Goal: Transaction & Acquisition: Download file/media

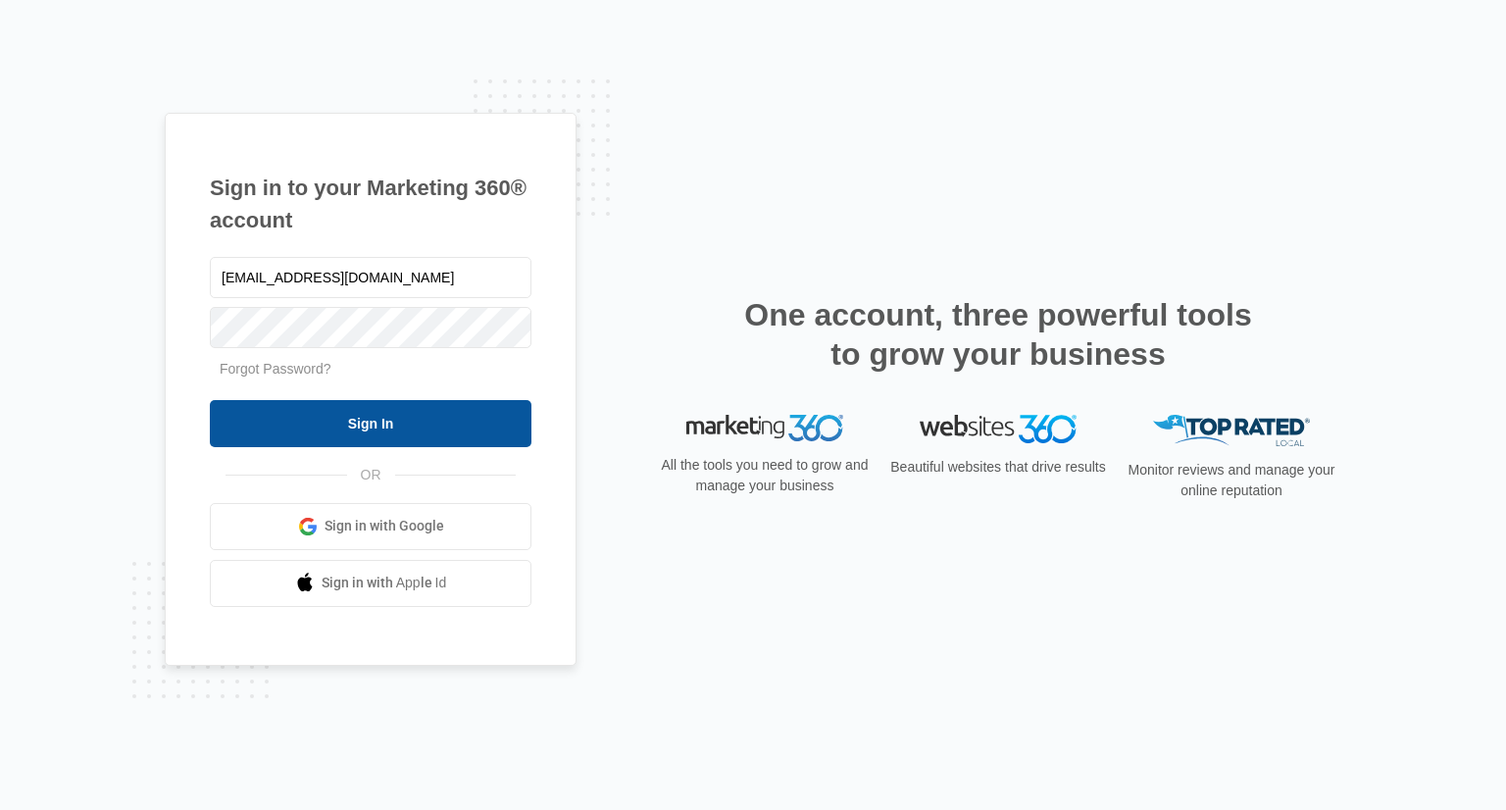
click at [337, 436] on input "Sign In" at bounding box center [371, 423] width 322 height 47
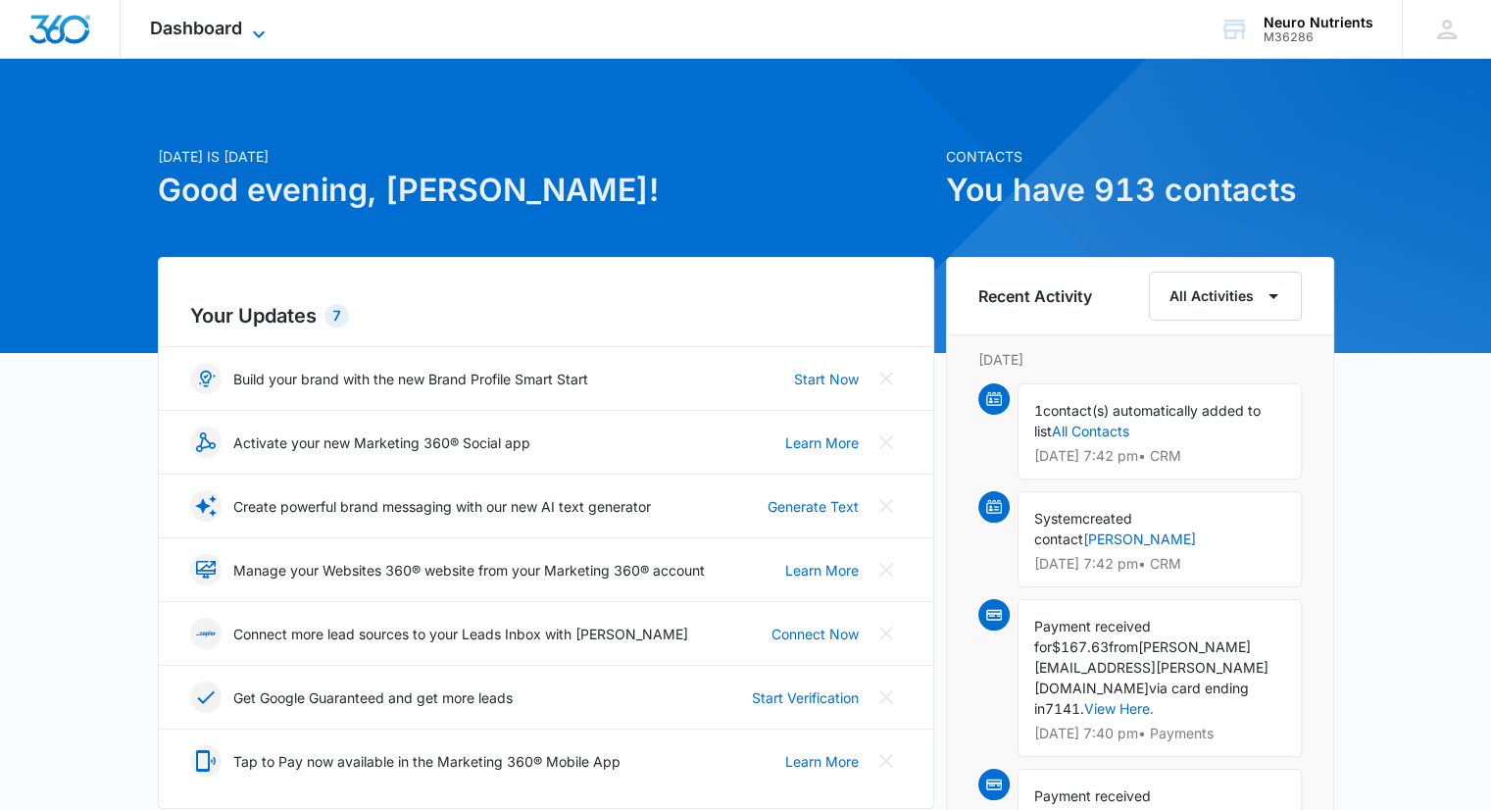
click at [251, 26] on icon at bounding box center [259, 35] width 24 height 24
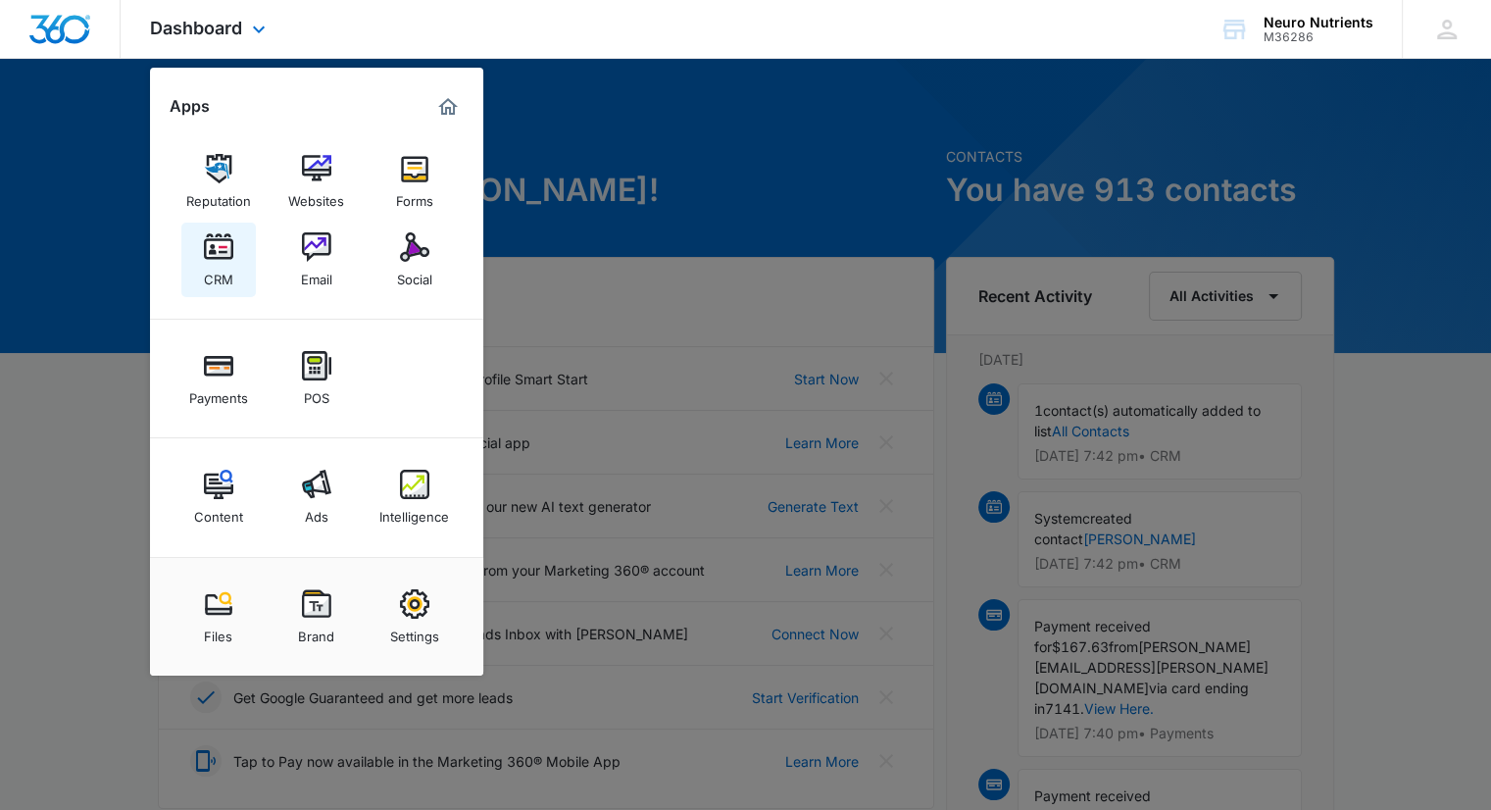
click at [224, 257] on img at bounding box center [218, 246] width 29 height 29
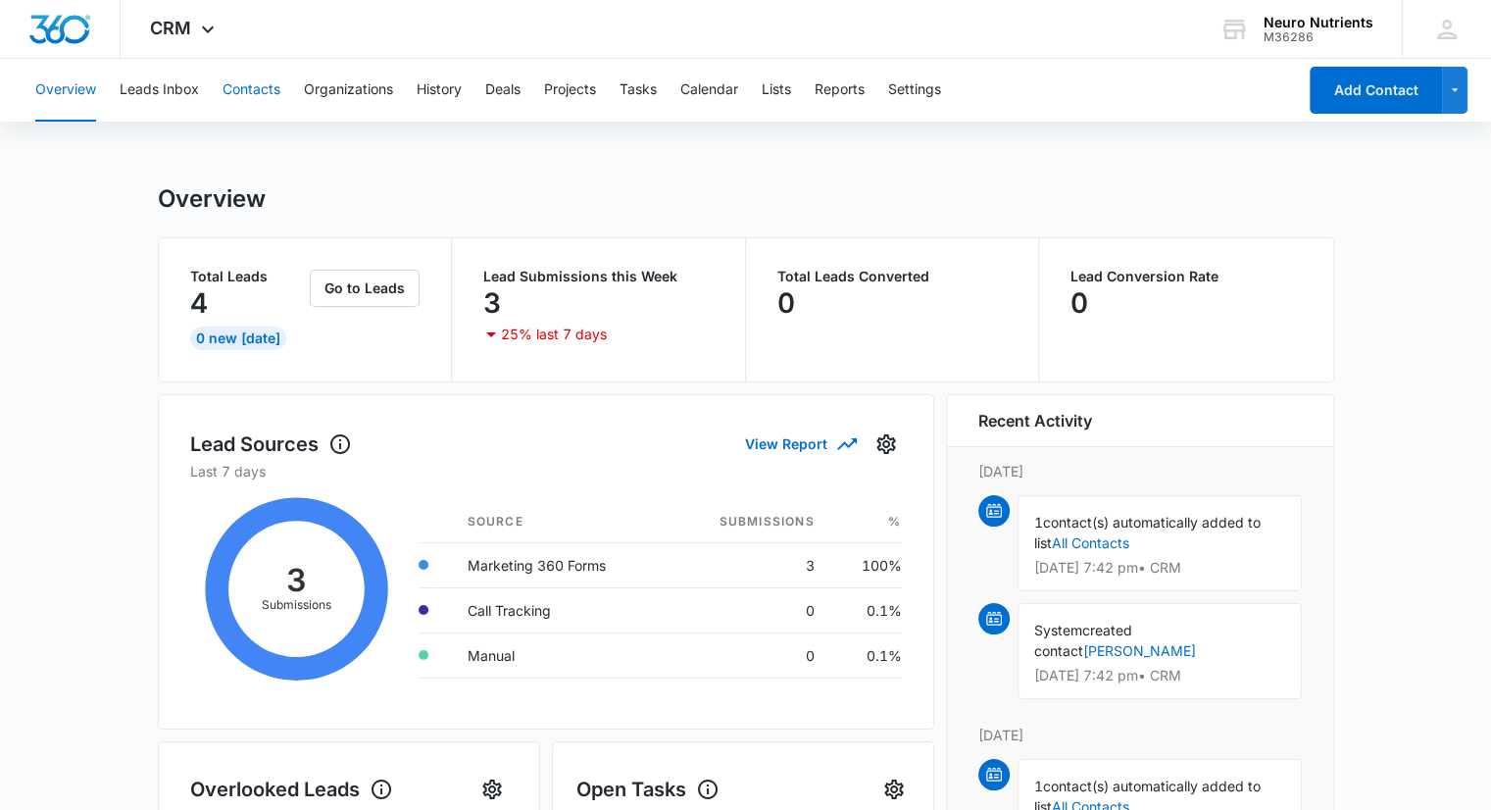
click at [253, 93] on button "Contacts" at bounding box center [252, 90] width 58 height 63
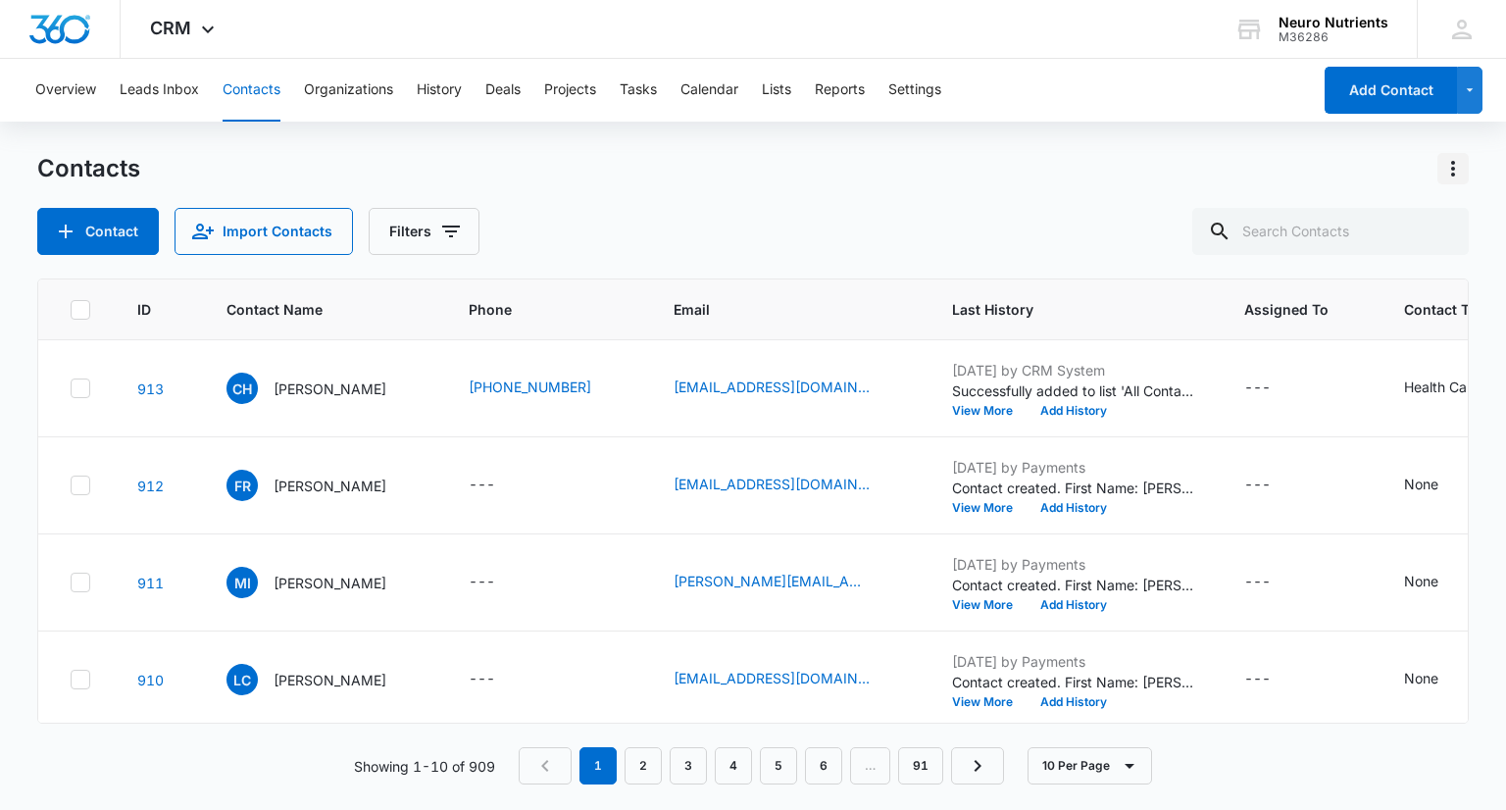
click at [1446, 174] on icon "Actions" at bounding box center [1453, 169] width 24 height 24
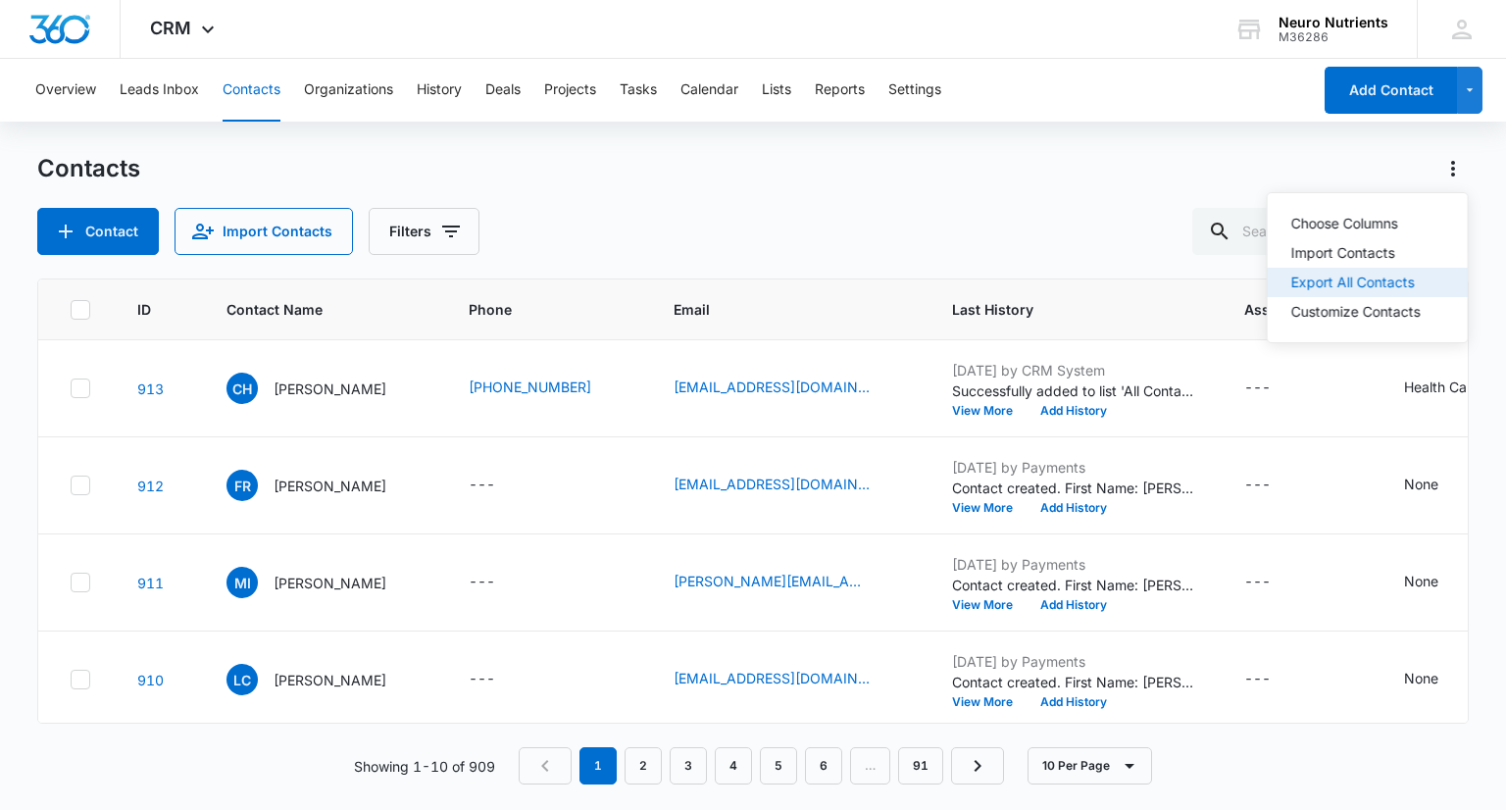
click at [1390, 288] on div "Export All Contacts" at bounding box center [1355, 283] width 129 height 14
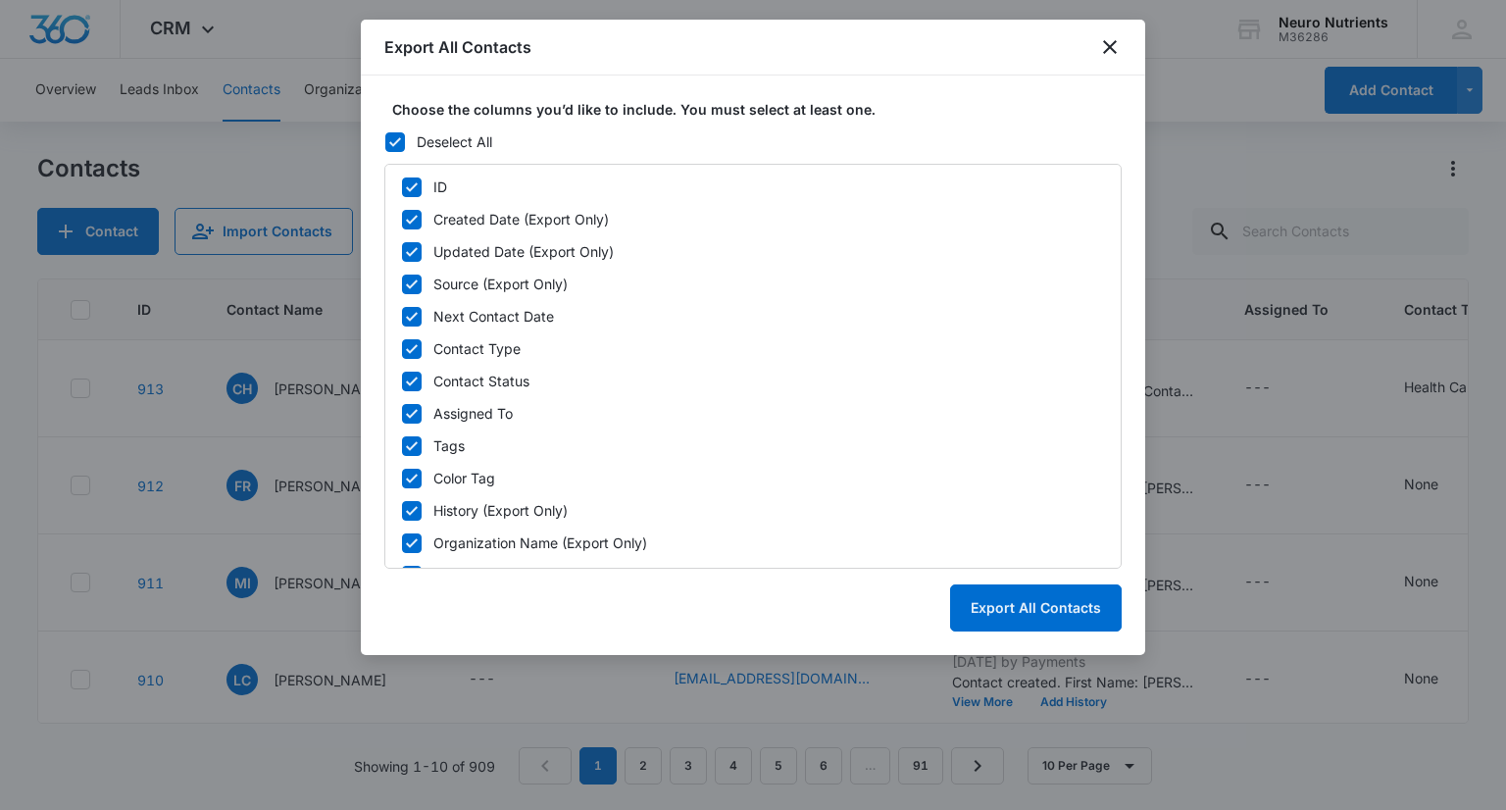
click at [391, 135] on icon at bounding box center [395, 142] width 18 height 18
click at [385, 135] on input "Deselect All" at bounding box center [384, 142] width 1 height 14
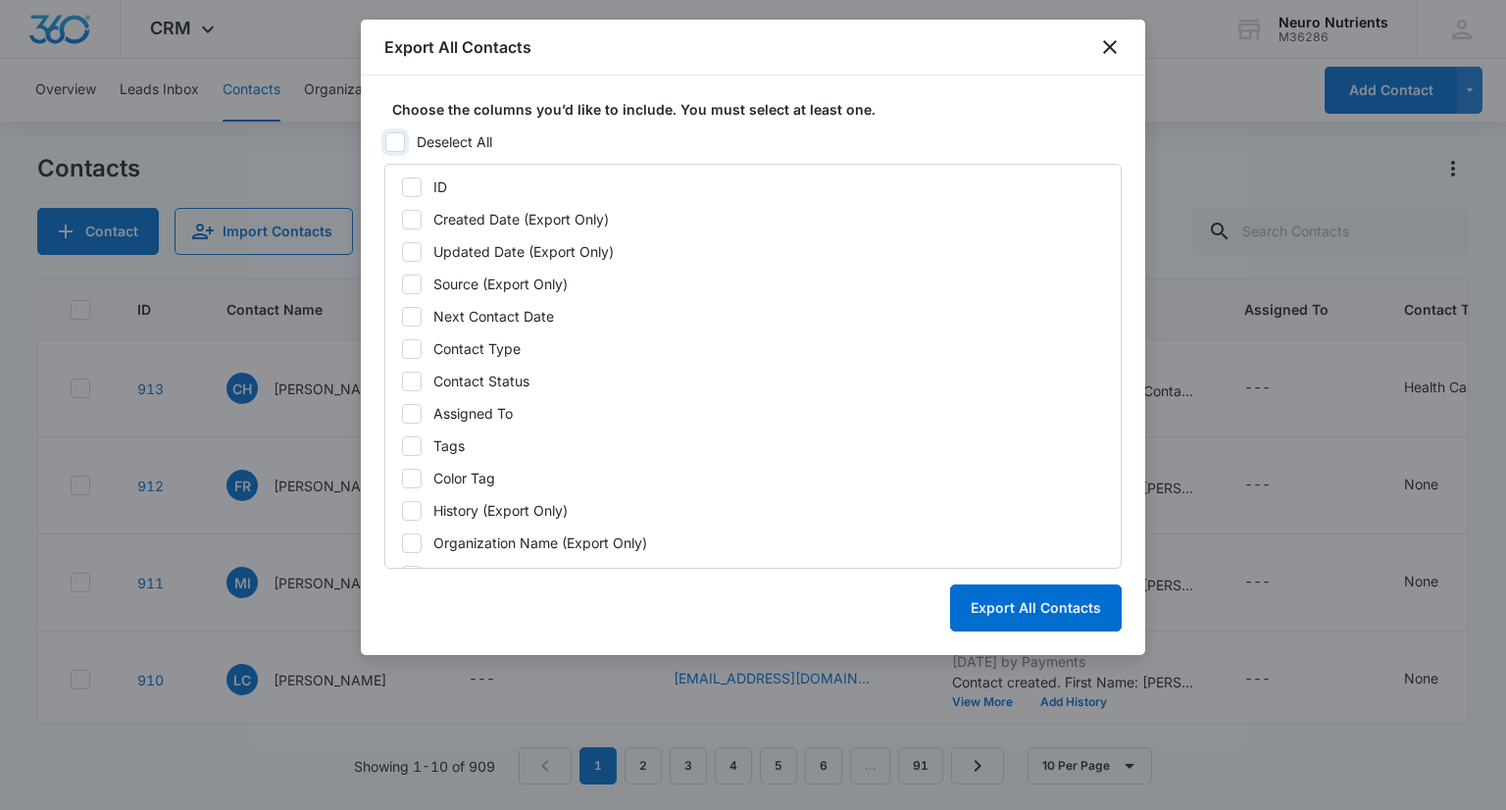
checkbox input "false"
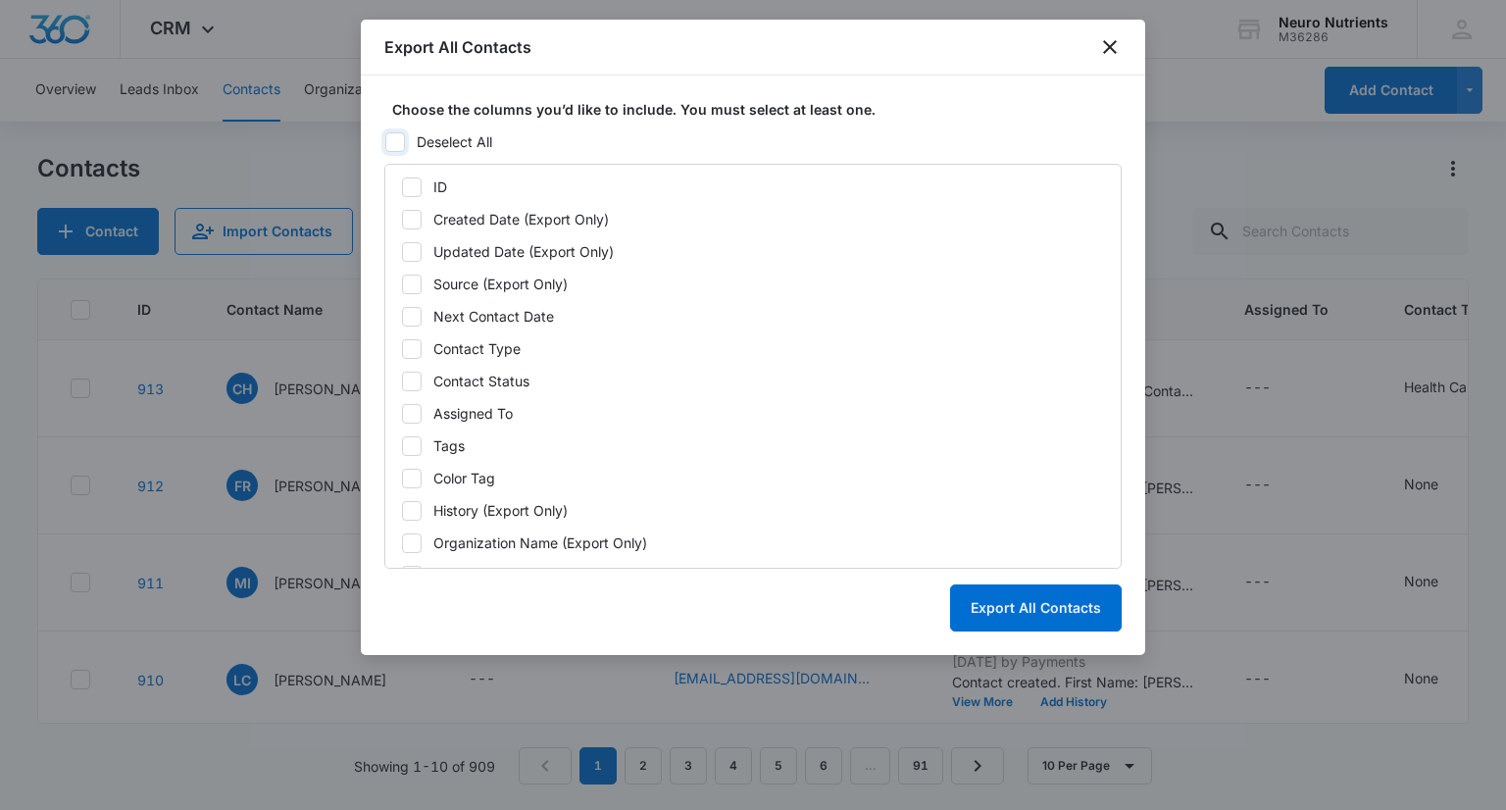
checkbox input "false"
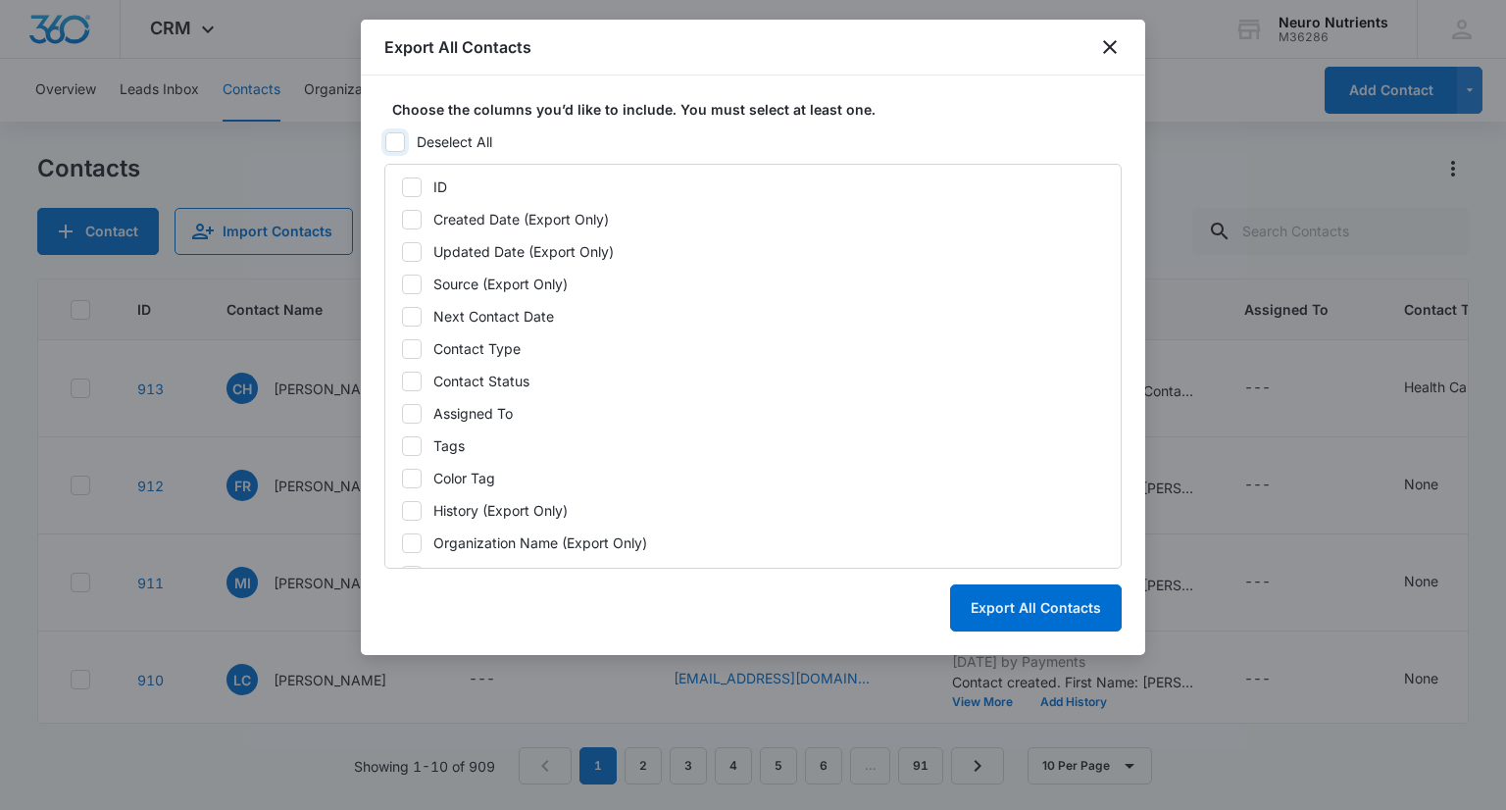
checkbox input "false"
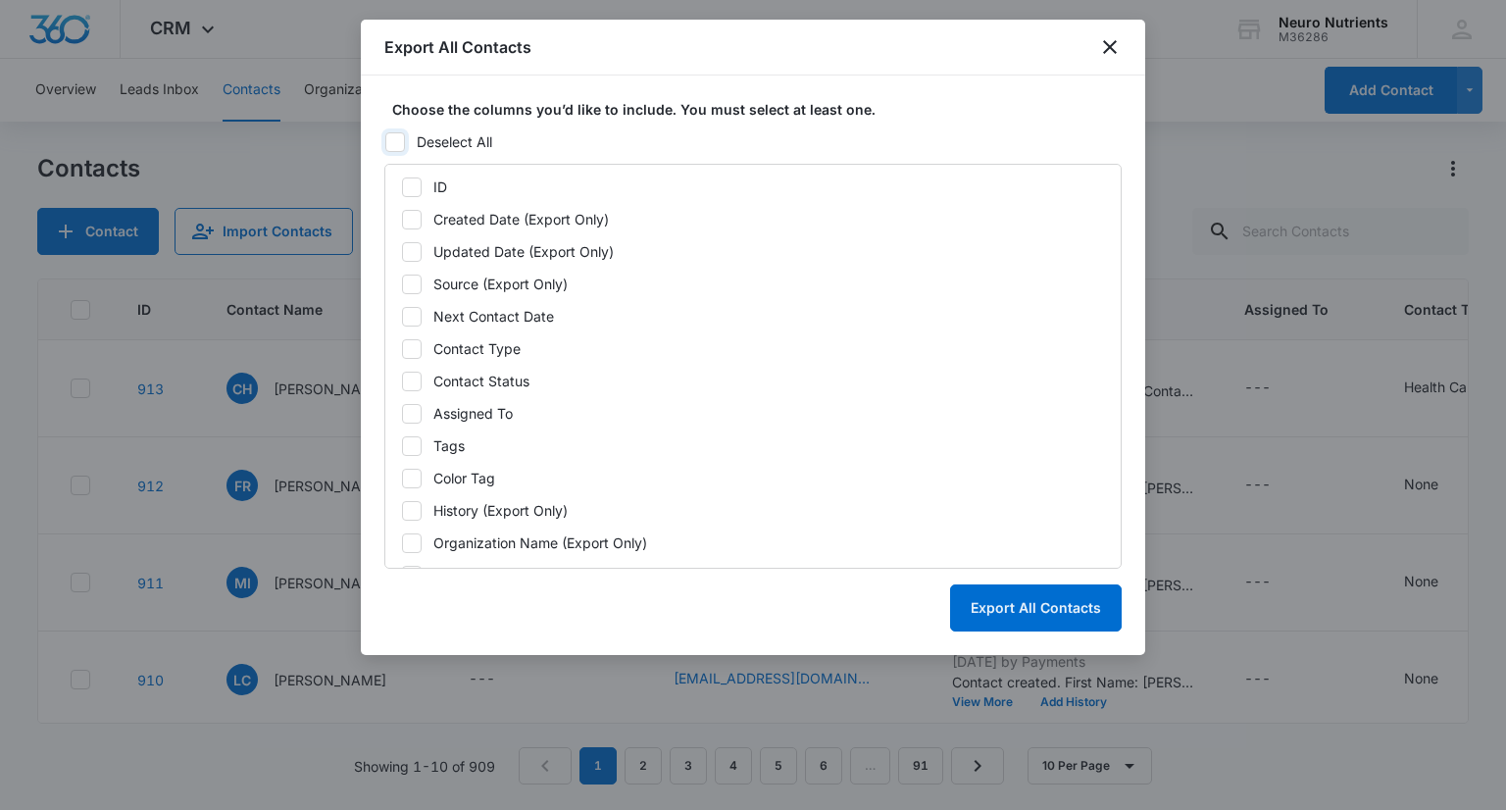
checkbox input "false"
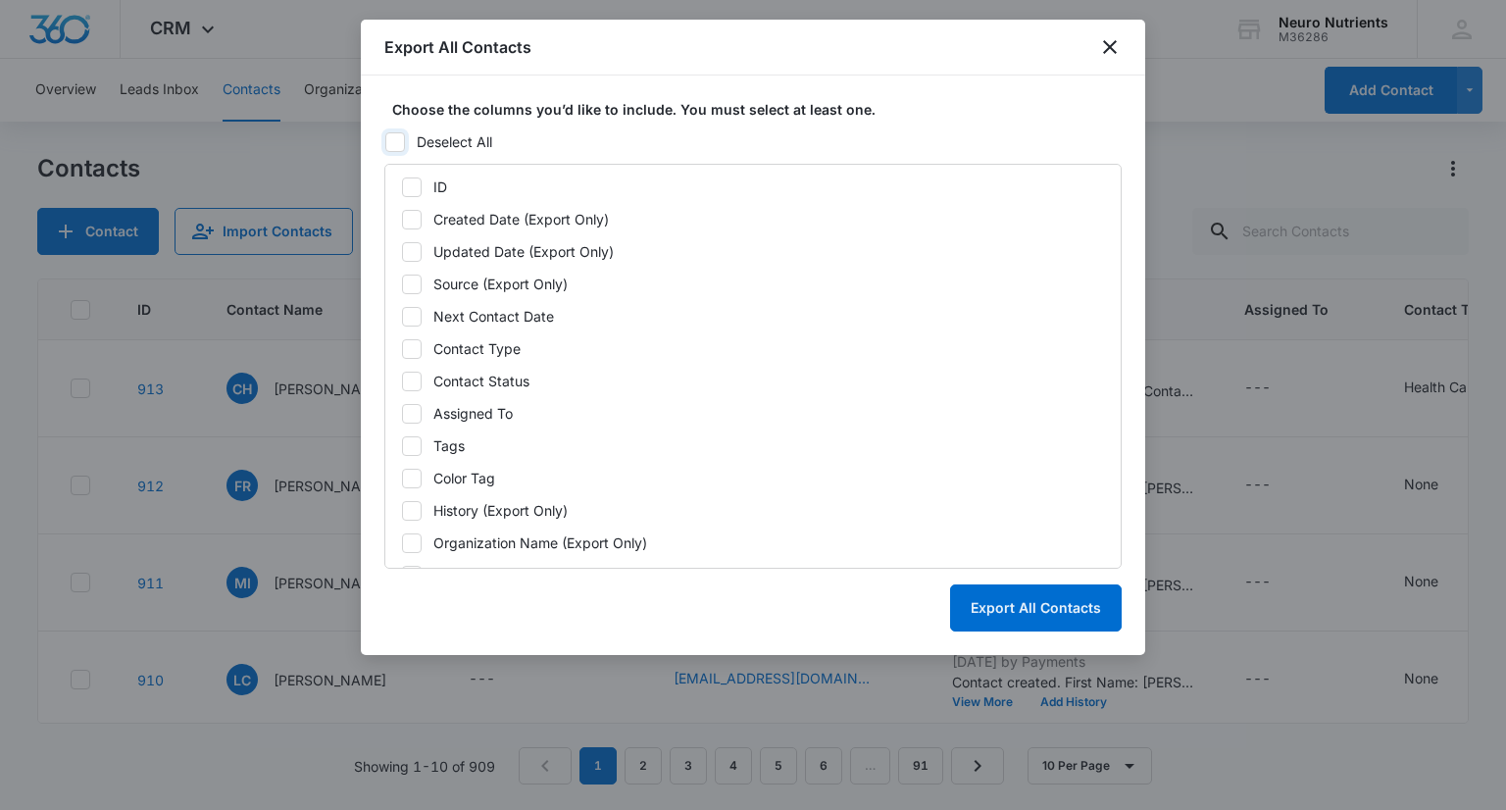
checkbox input "false"
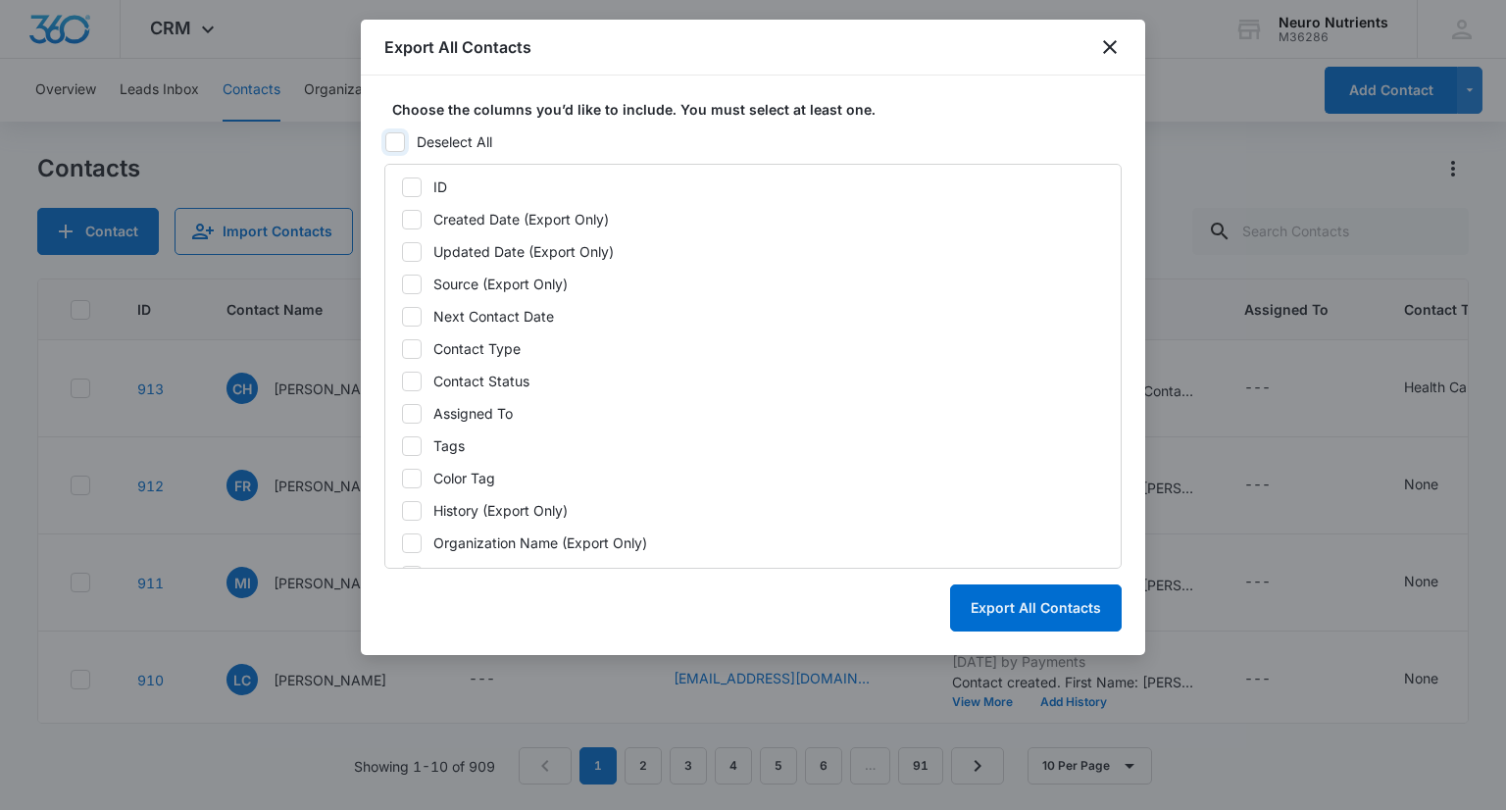
checkbox input "false"
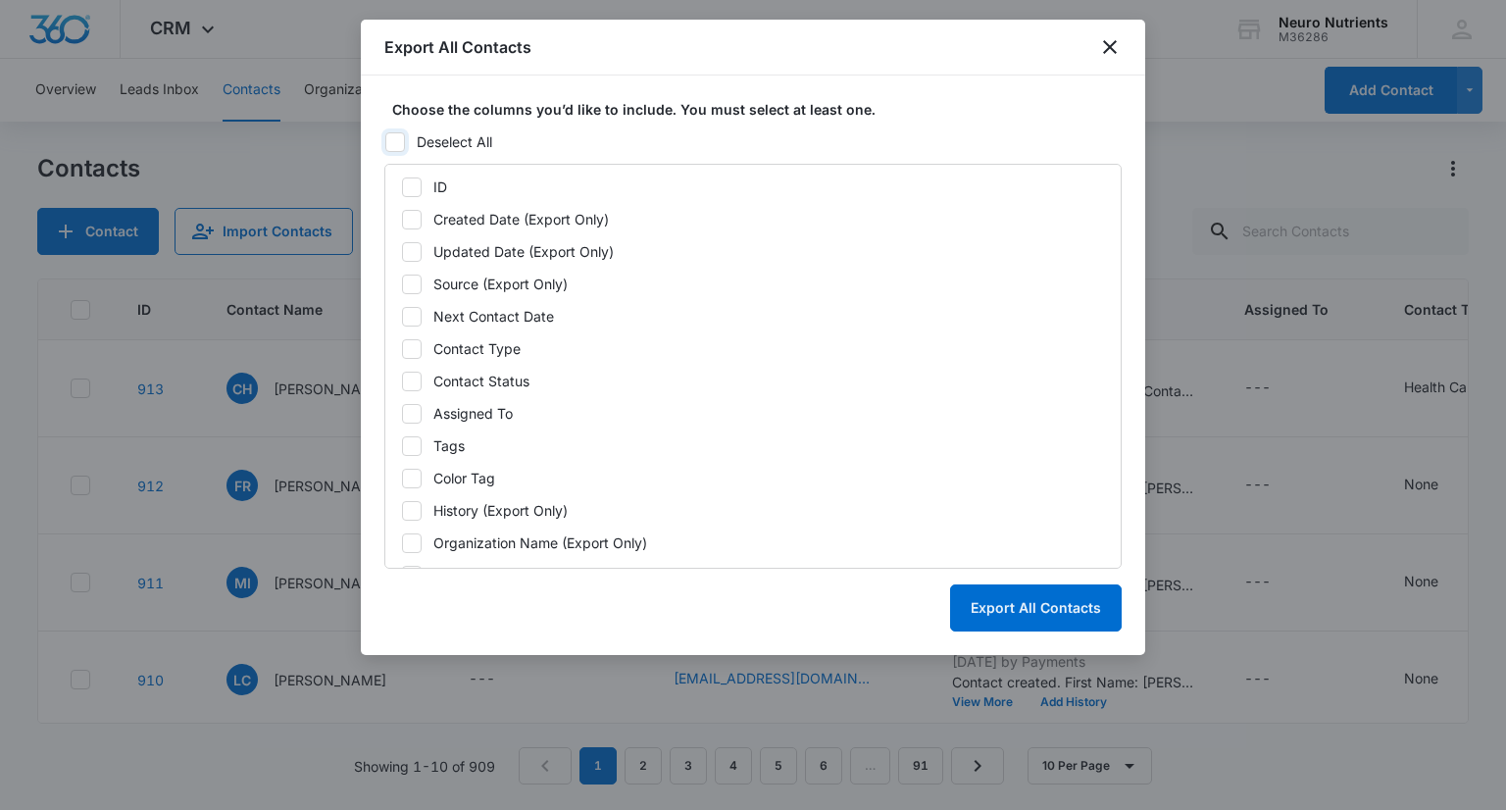
checkbox input "false"
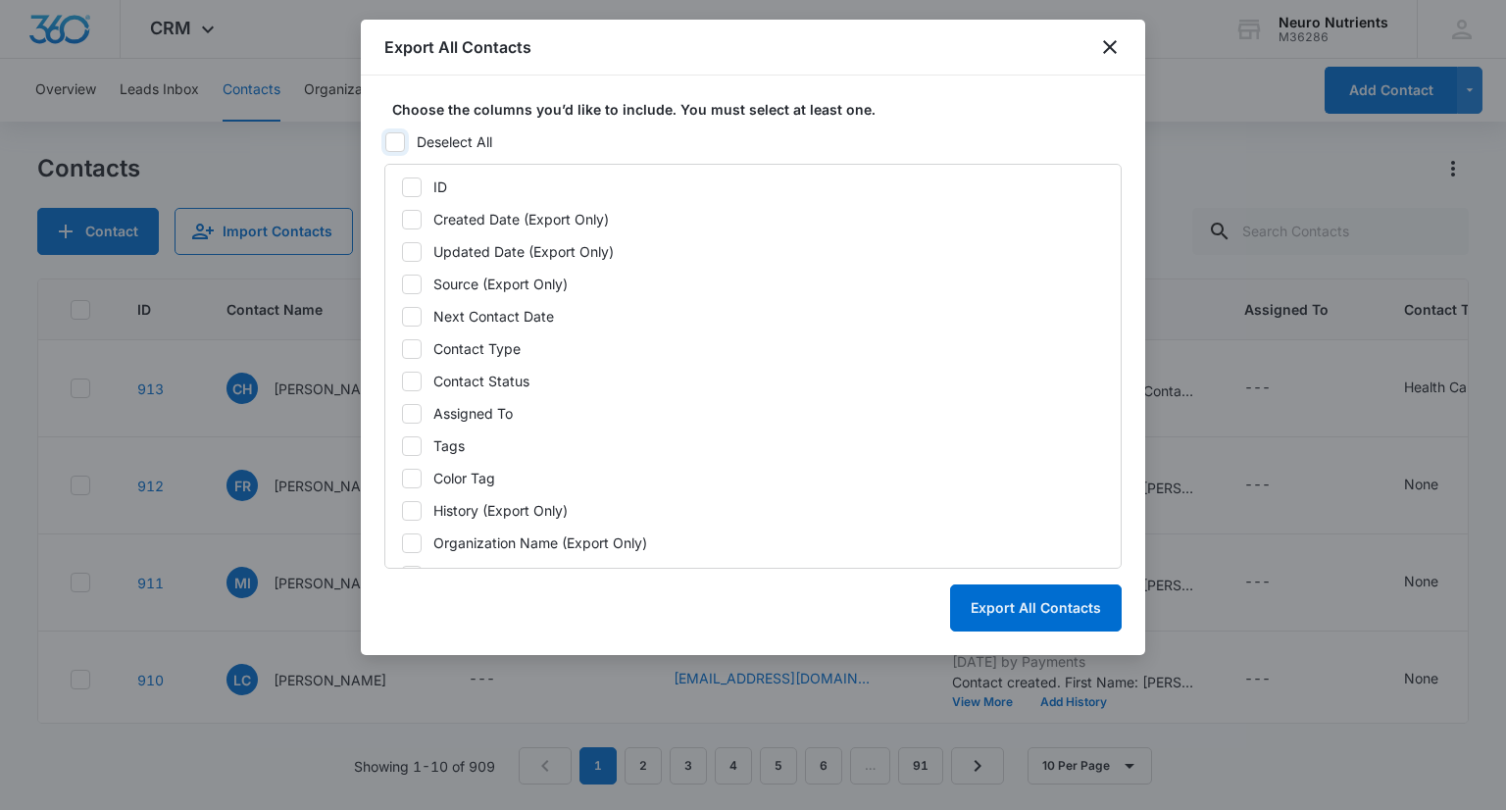
checkbox input "false"
click at [410, 181] on icon at bounding box center [412, 187] width 18 height 18
click at [402, 181] on input "ID" at bounding box center [401, 187] width 1 height 14
checkbox input "true"
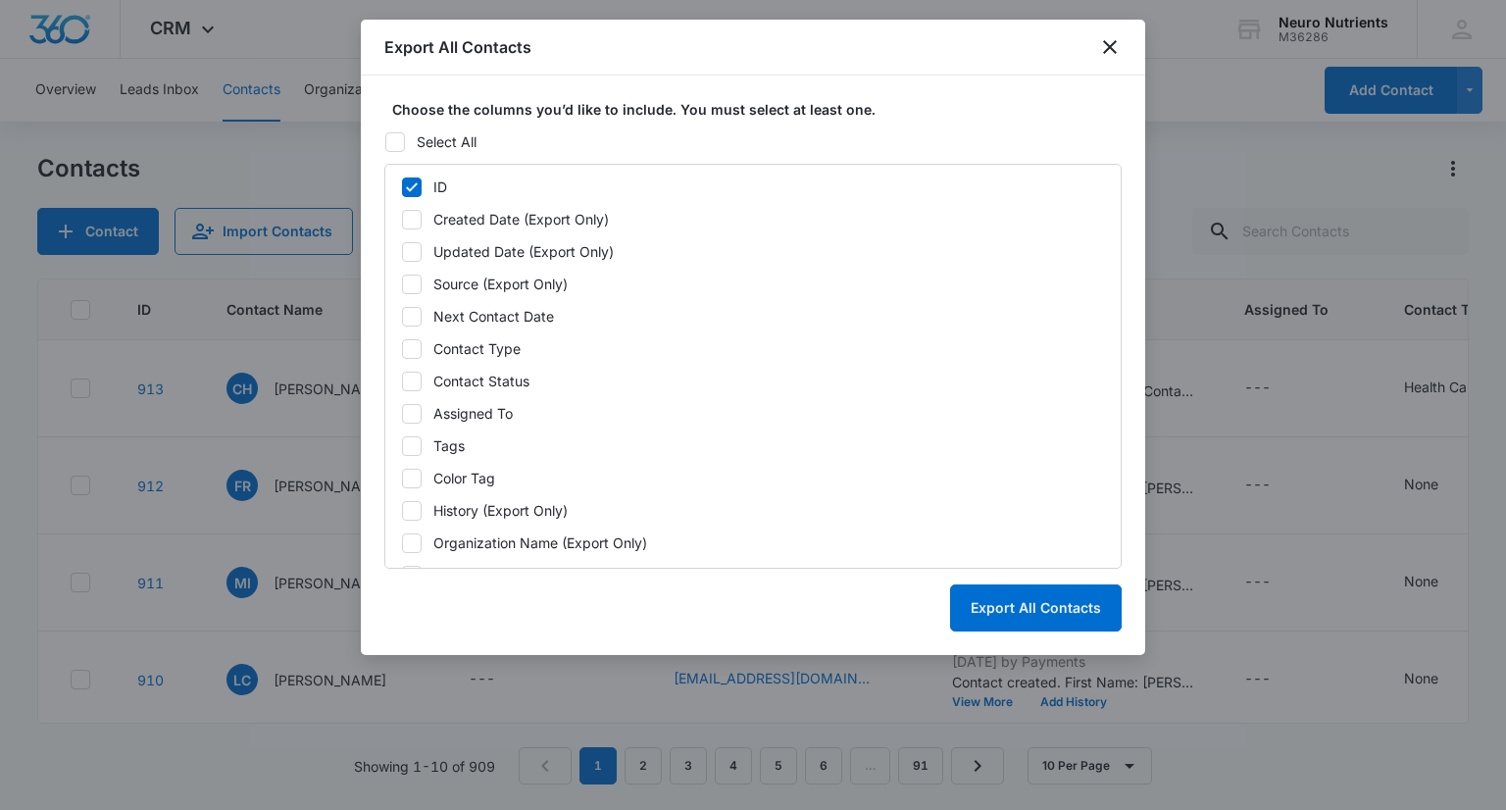
click at [417, 319] on icon at bounding box center [412, 317] width 18 height 18
click at [402, 319] on input "Next Contact Date" at bounding box center [401, 317] width 1 height 14
checkbox input "true"
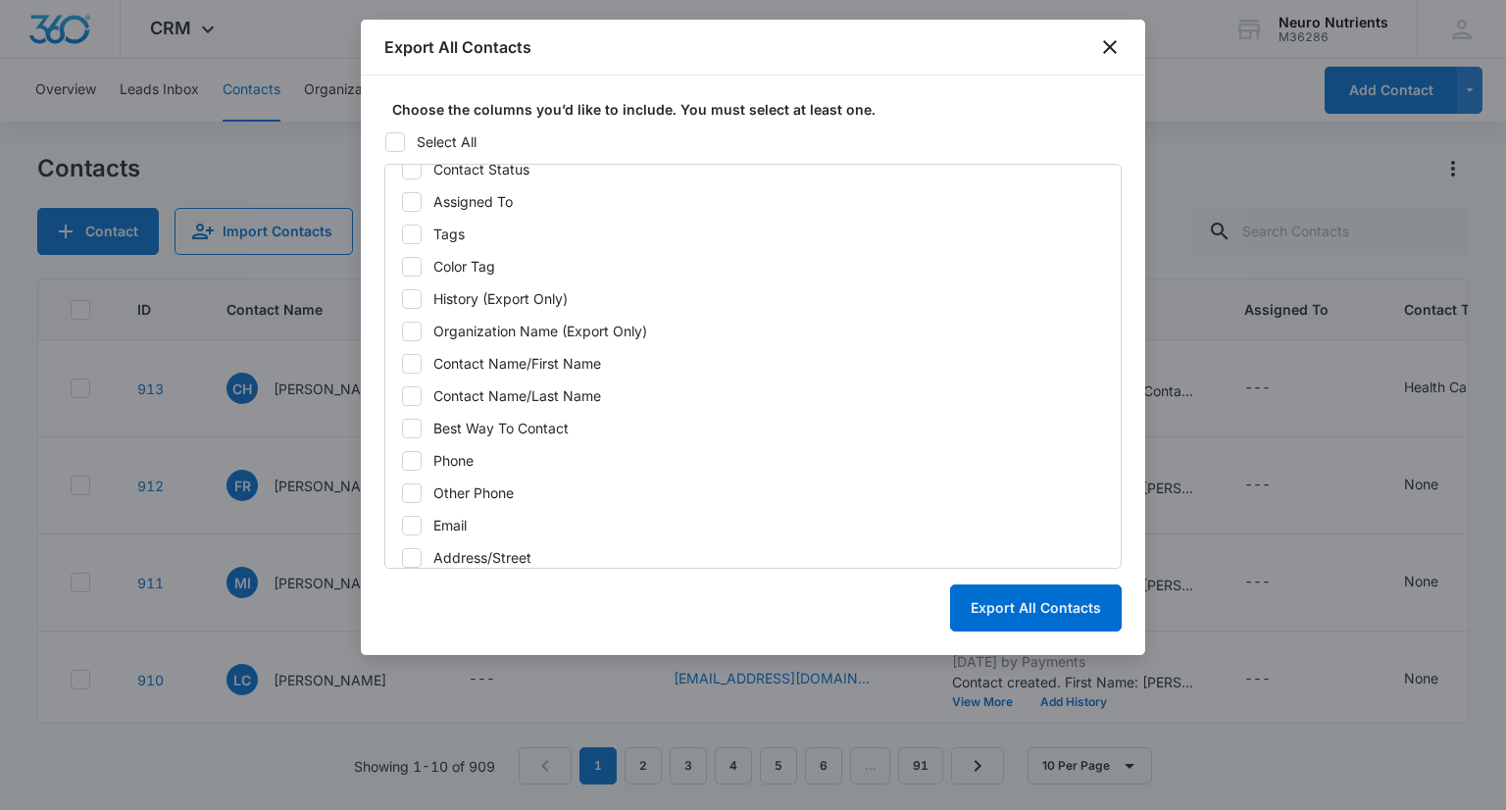
scroll to position [227, 0]
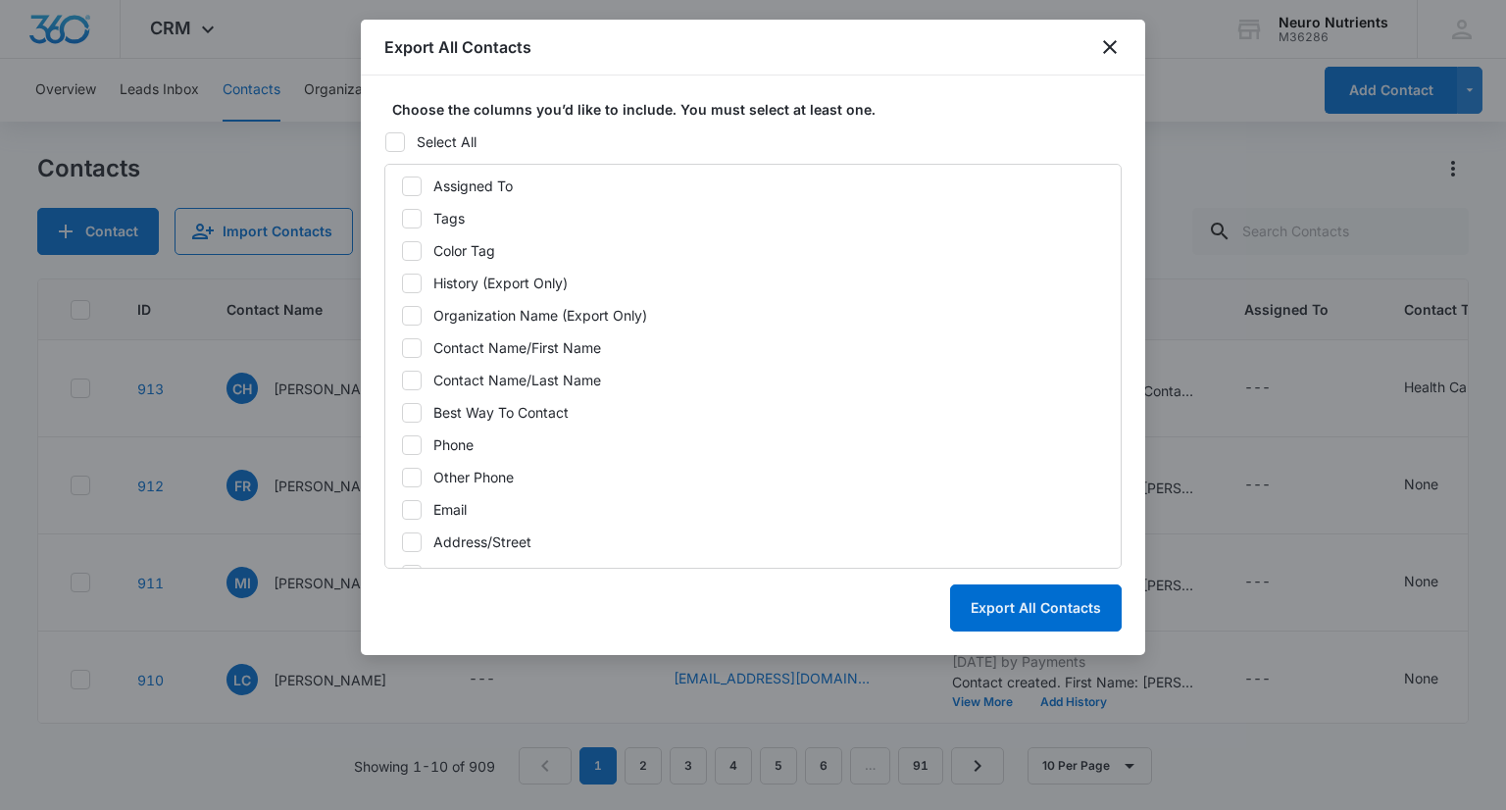
click at [404, 443] on icon at bounding box center [412, 445] width 18 height 18
click at [402, 443] on input "Phone" at bounding box center [401, 445] width 1 height 14
checkbox input "true"
click at [411, 505] on icon at bounding box center [412, 510] width 18 height 18
click at [402, 505] on input "Email" at bounding box center [401, 510] width 1 height 14
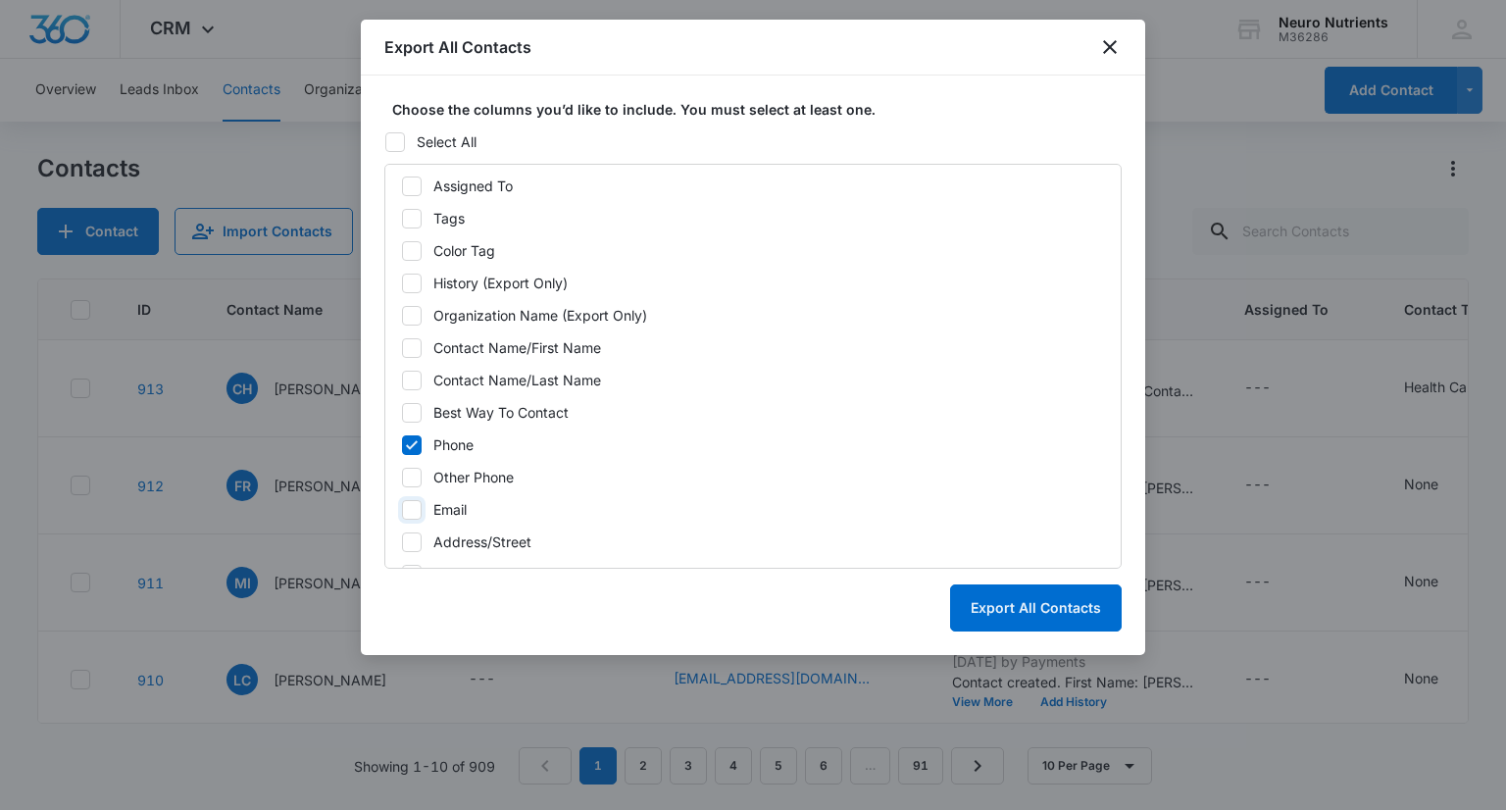
checkbox input "true"
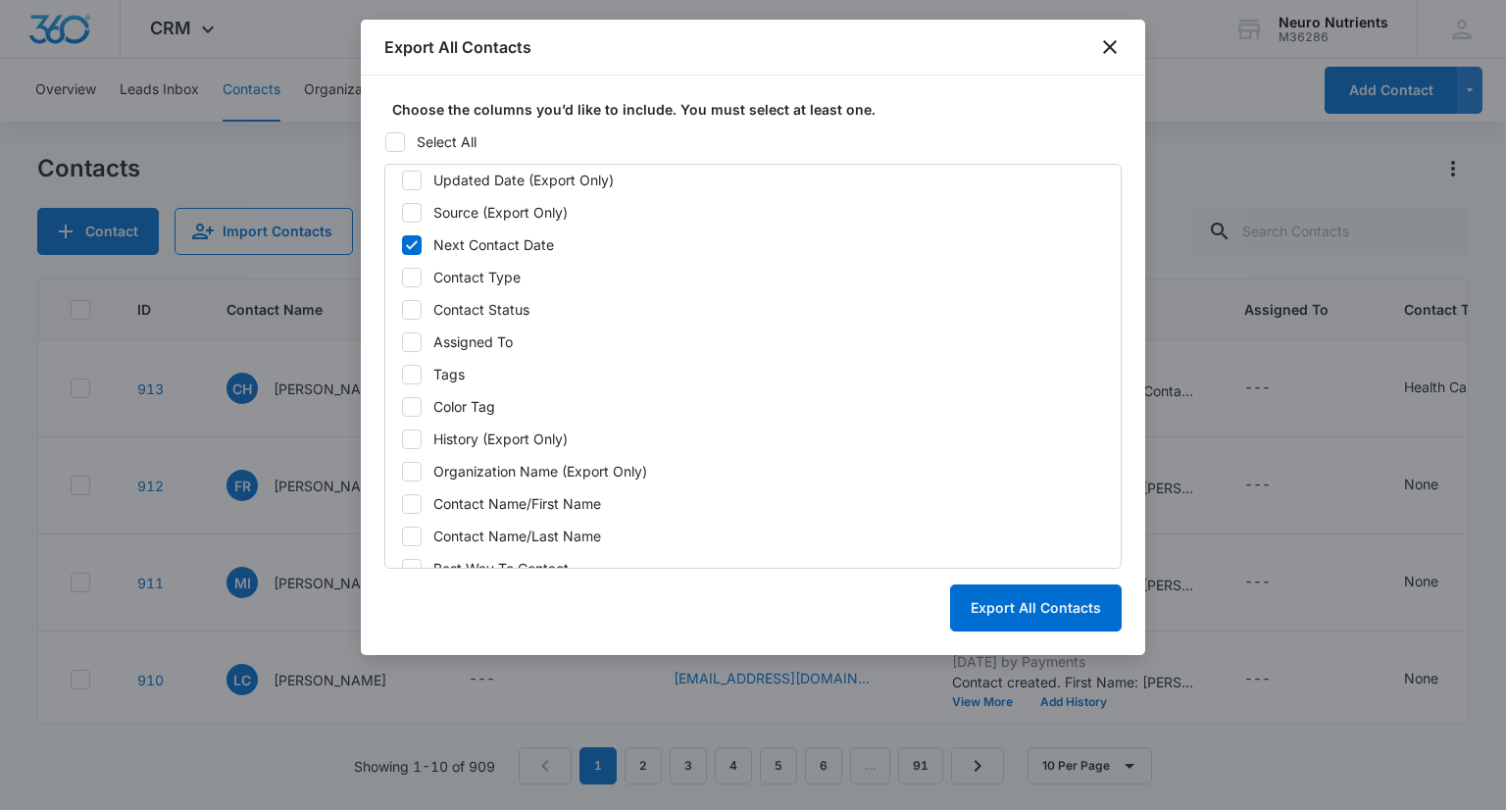
scroll to position [0, 0]
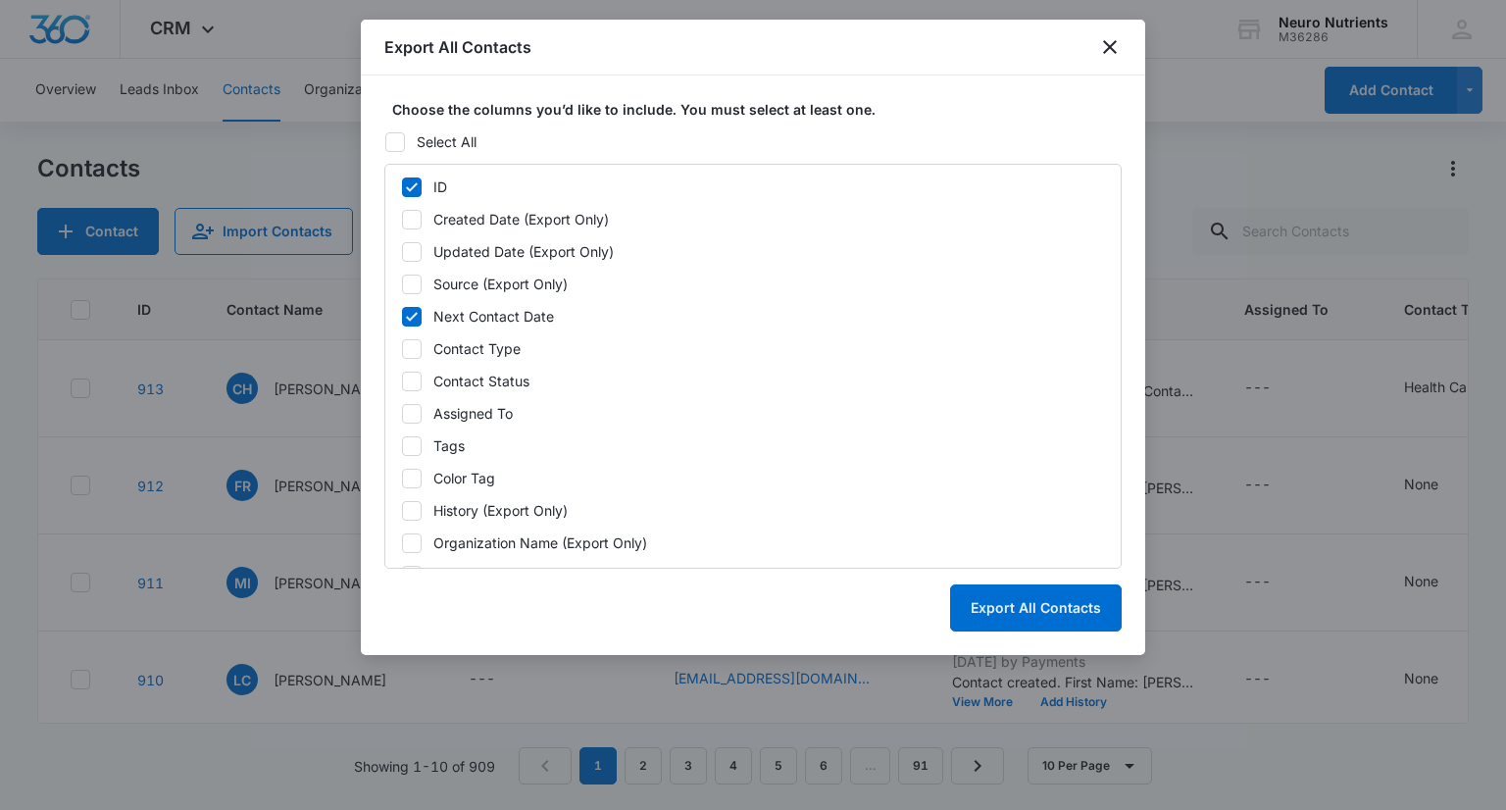
click at [407, 319] on icon at bounding box center [412, 317] width 18 height 18
click at [402, 319] on input "Next Contact Date" at bounding box center [401, 317] width 1 height 14
checkbox input "false"
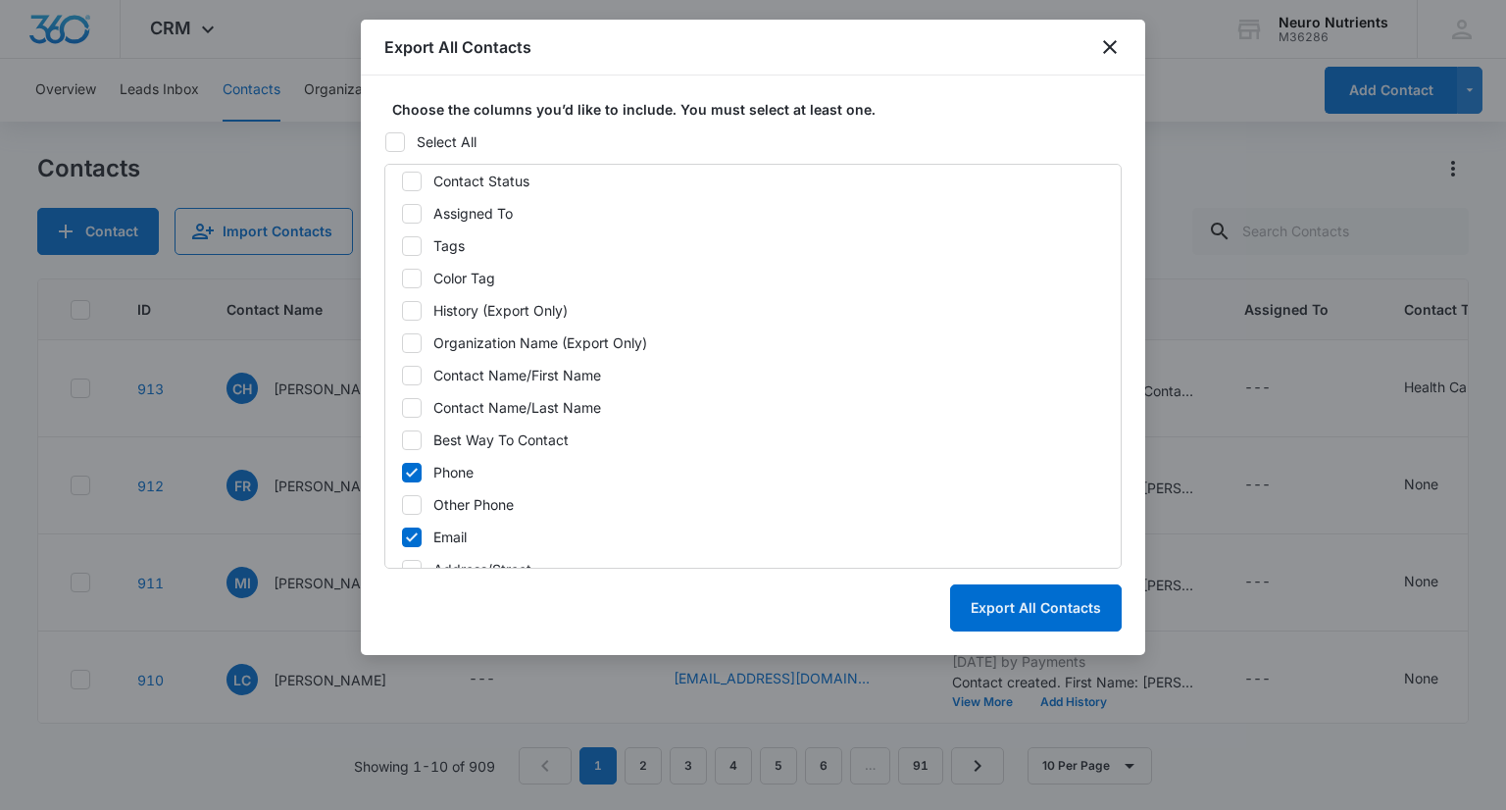
scroll to position [216, 0]
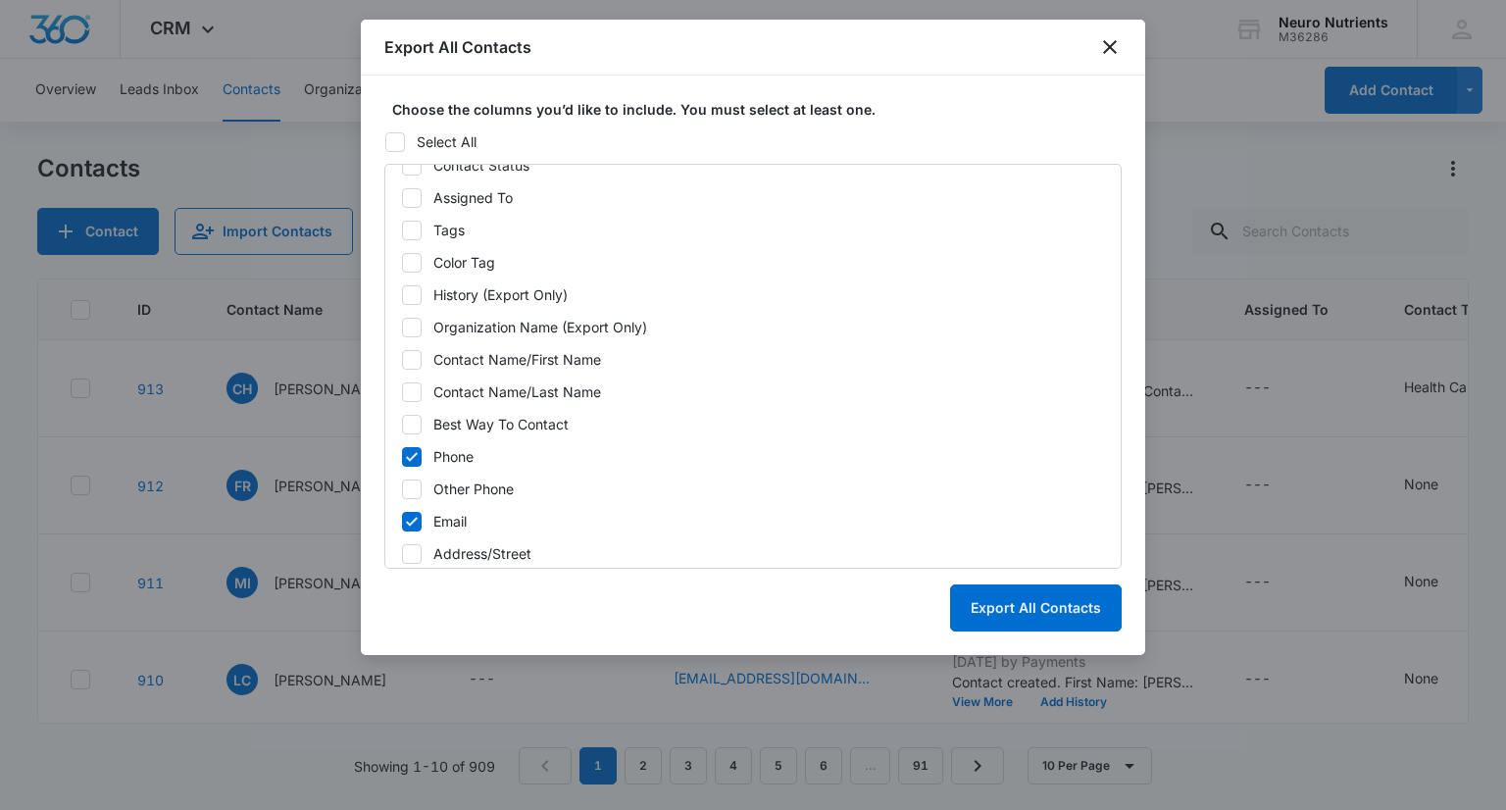
click at [419, 365] on label "Contact Name/First Name" at bounding box center [753, 359] width 704 height 21
click at [402, 365] on input "Contact Name/First Name" at bounding box center [401, 360] width 1 height 14
checkbox input "true"
click at [416, 392] on icon at bounding box center [412, 392] width 18 height 18
click at [402, 392] on input "Contact Name/Last Name" at bounding box center [401, 392] width 1 height 14
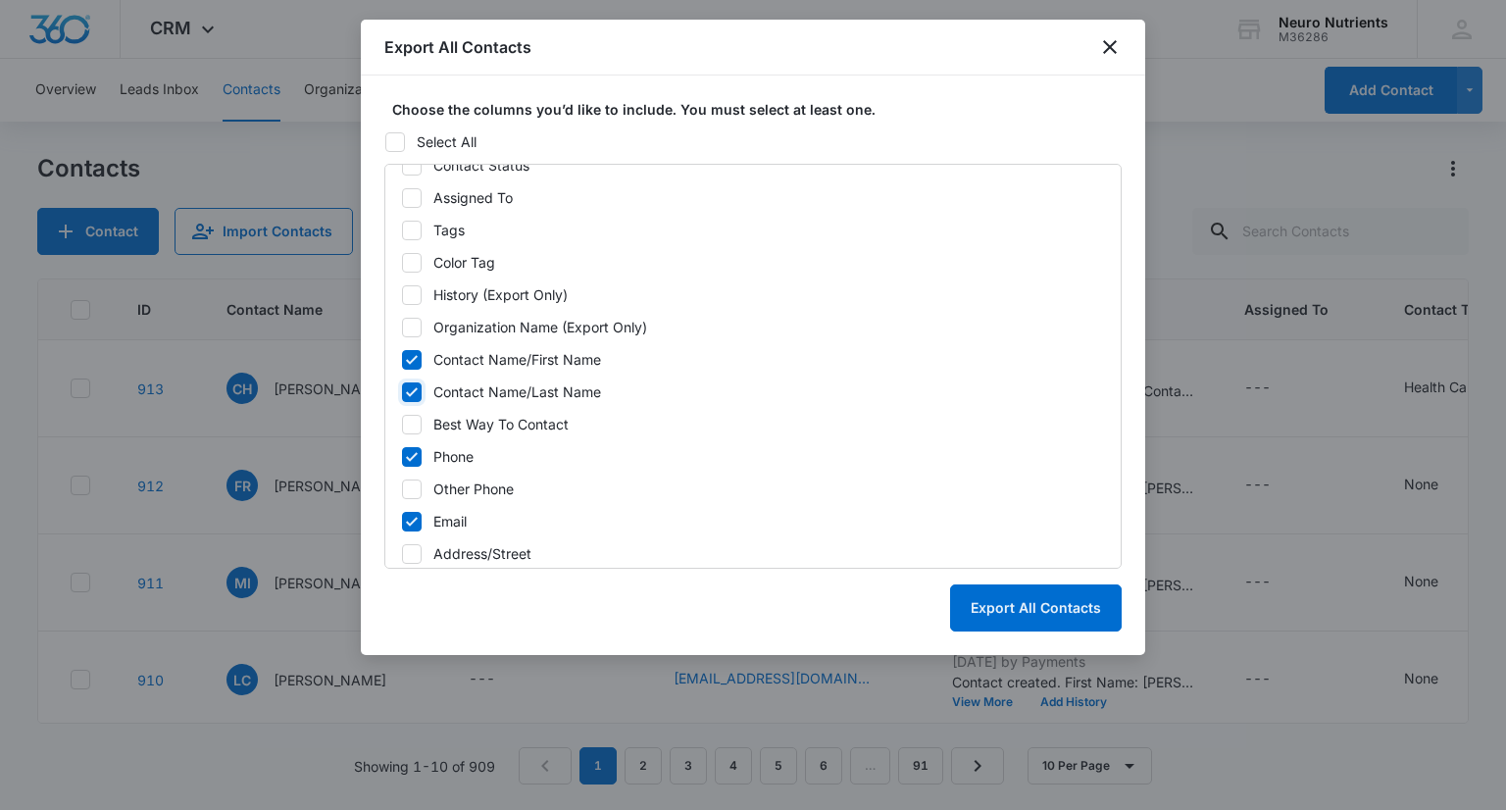
checkbox input "true"
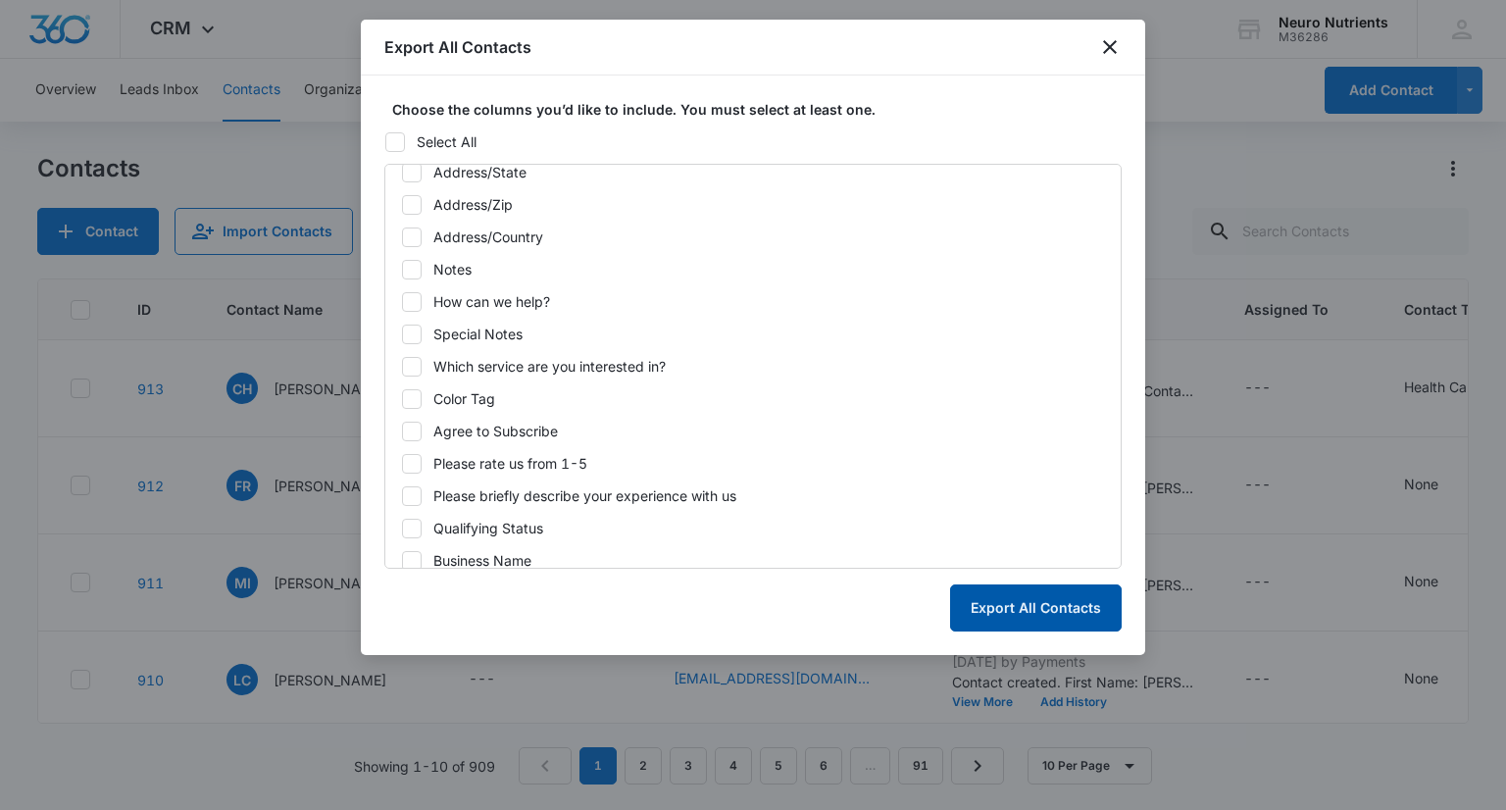
scroll to position [699, 0]
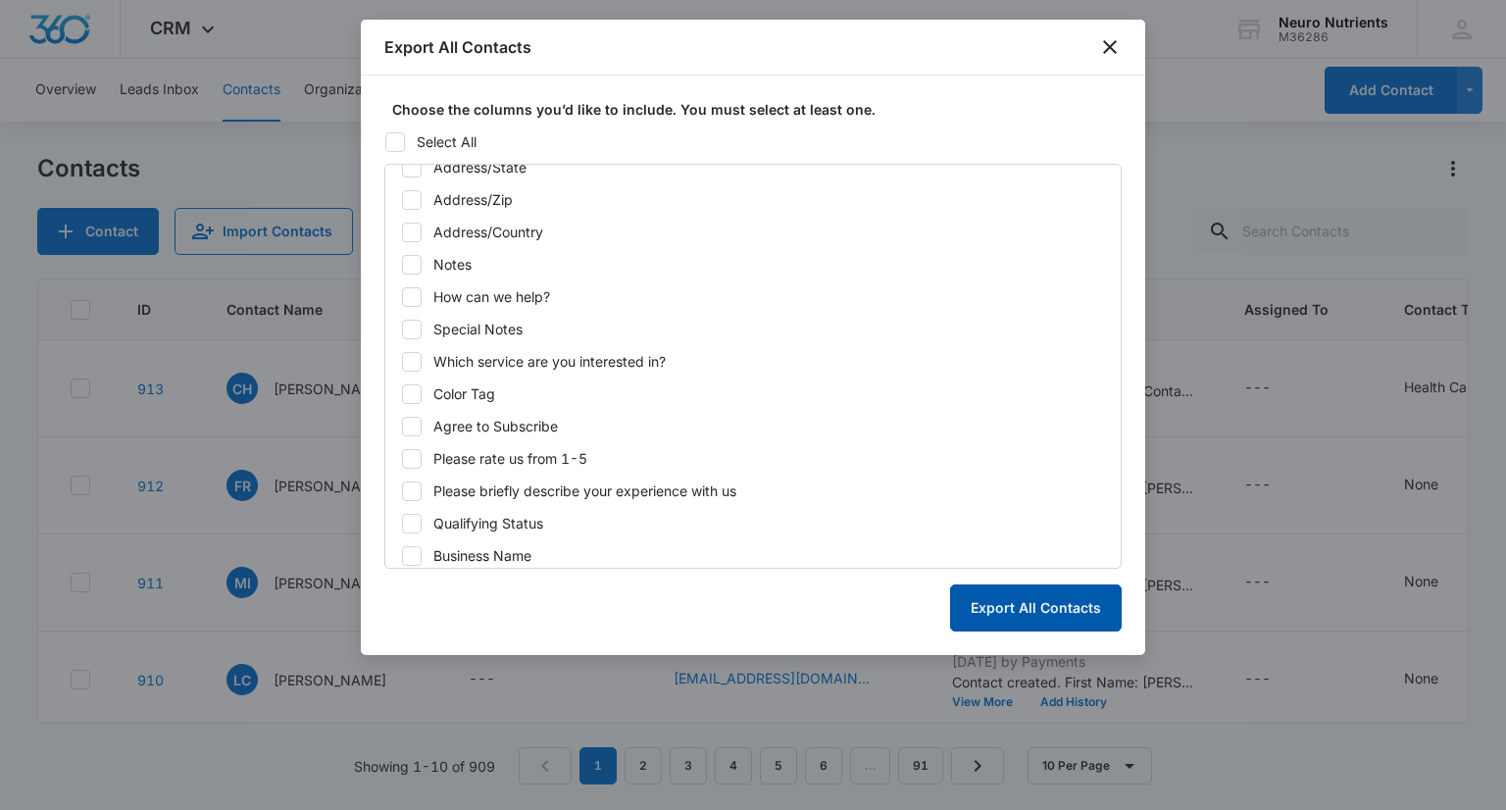
click at [1058, 619] on button "Export All Contacts" at bounding box center [1036, 607] width 172 height 47
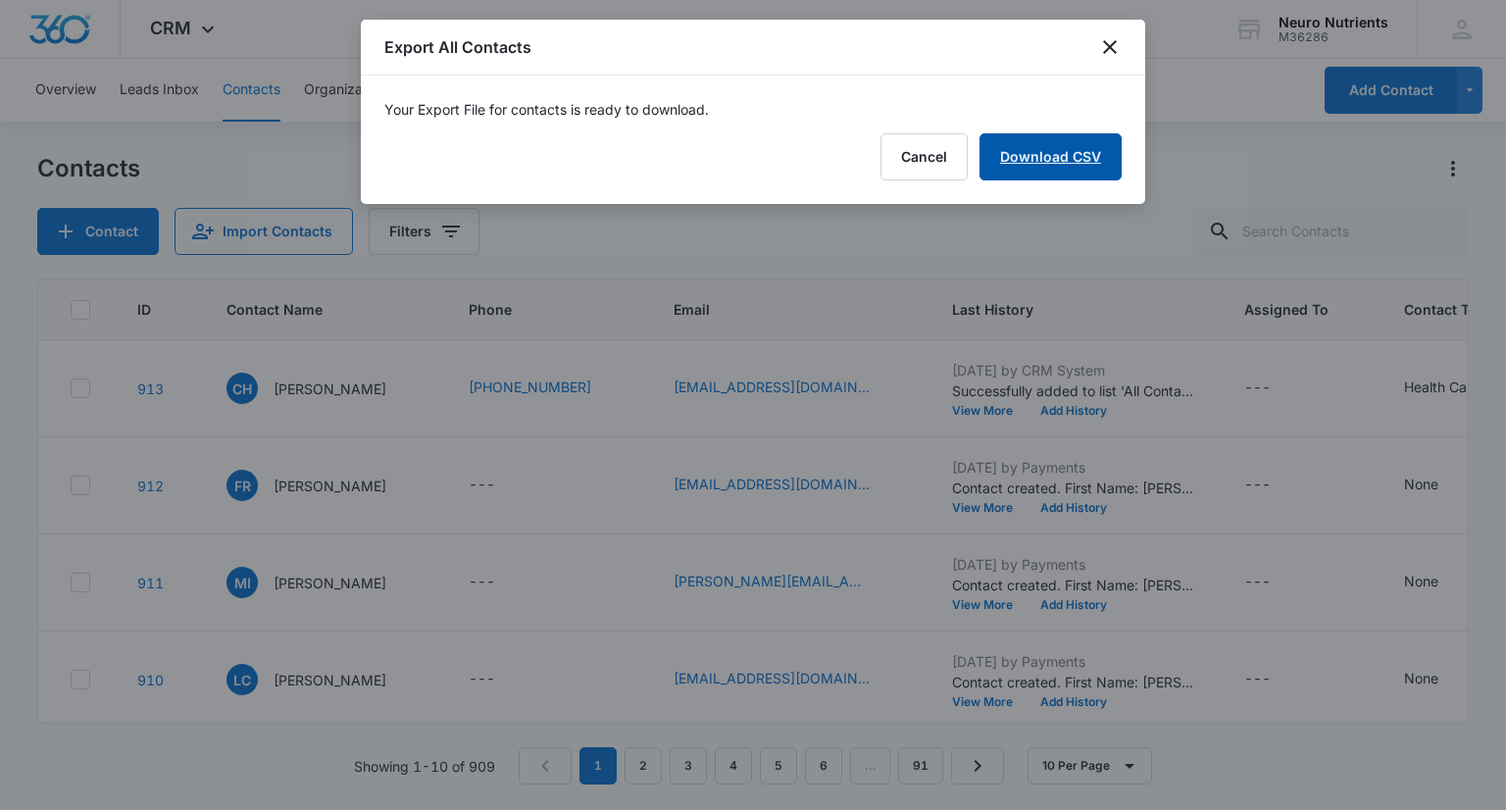
click at [1090, 147] on link "Download CSV" at bounding box center [1050, 156] width 142 height 47
click at [1055, 166] on button "Finish" at bounding box center [1080, 156] width 82 height 47
